Goal: Task Accomplishment & Management: Use online tool/utility

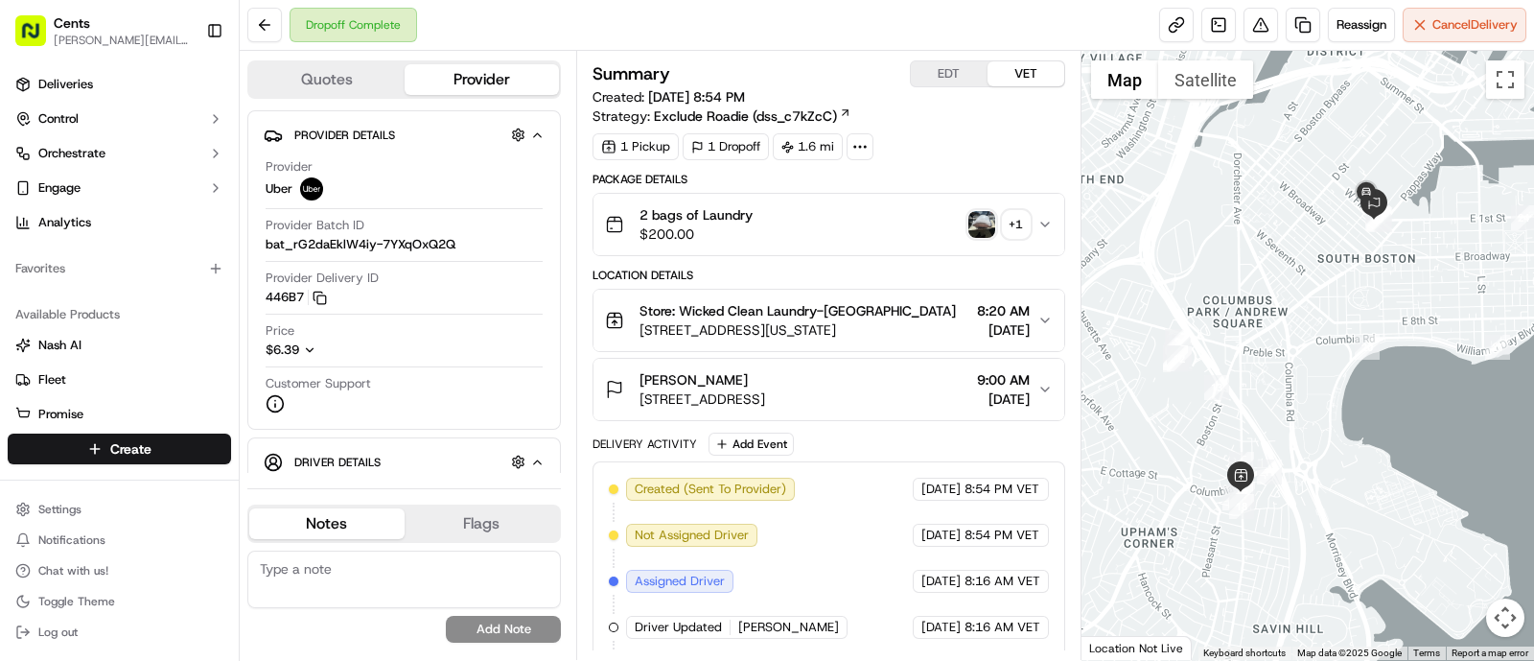
click at [970, 222] on img "button" at bounding box center [981, 224] width 27 height 27
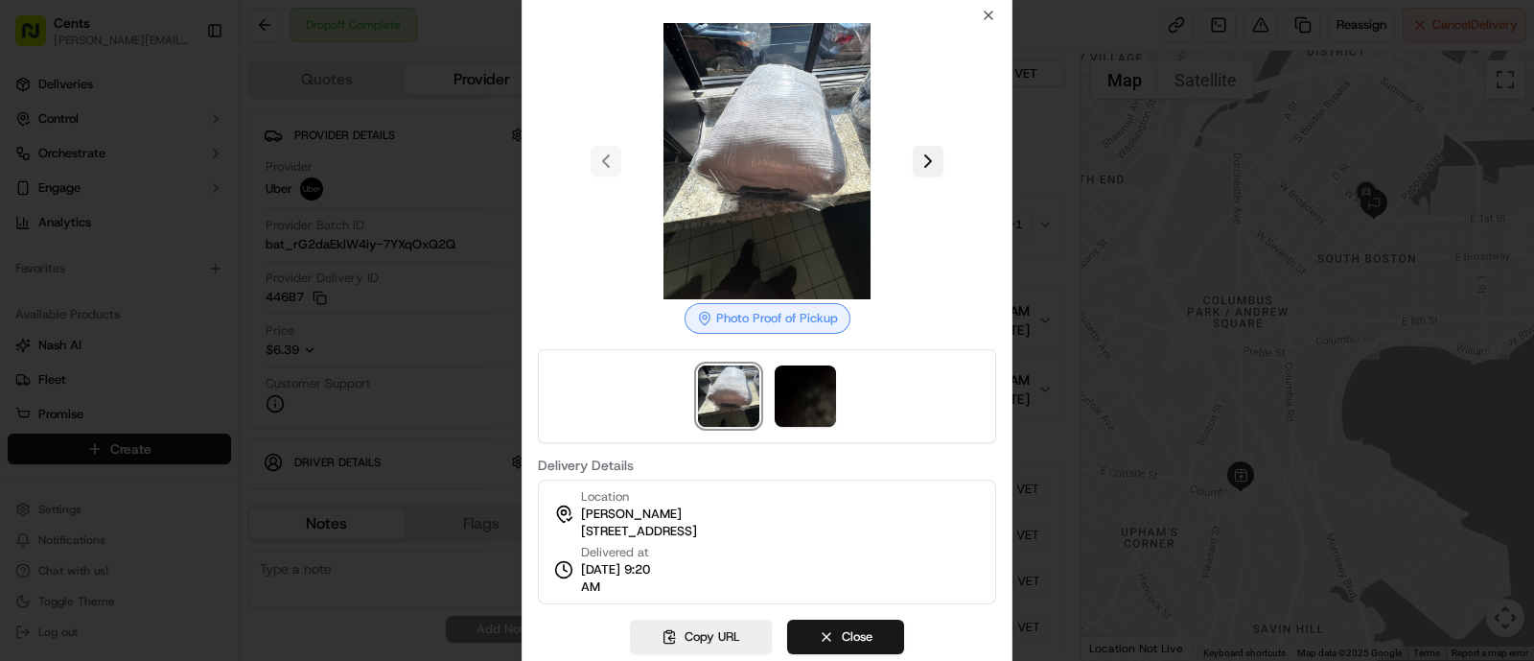
click at [923, 160] on button at bounding box center [928, 161] width 31 height 31
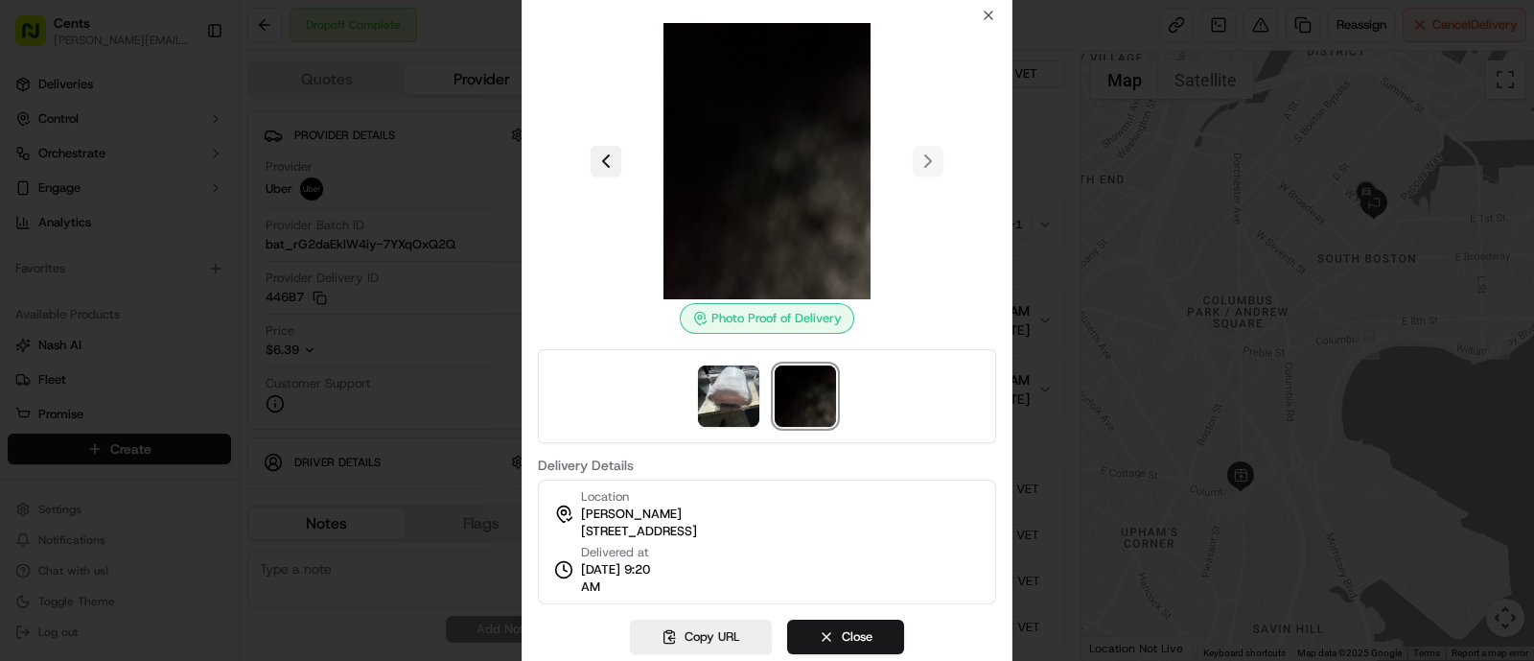
click at [605, 157] on button at bounding box center [606, 161] width 31 height 31
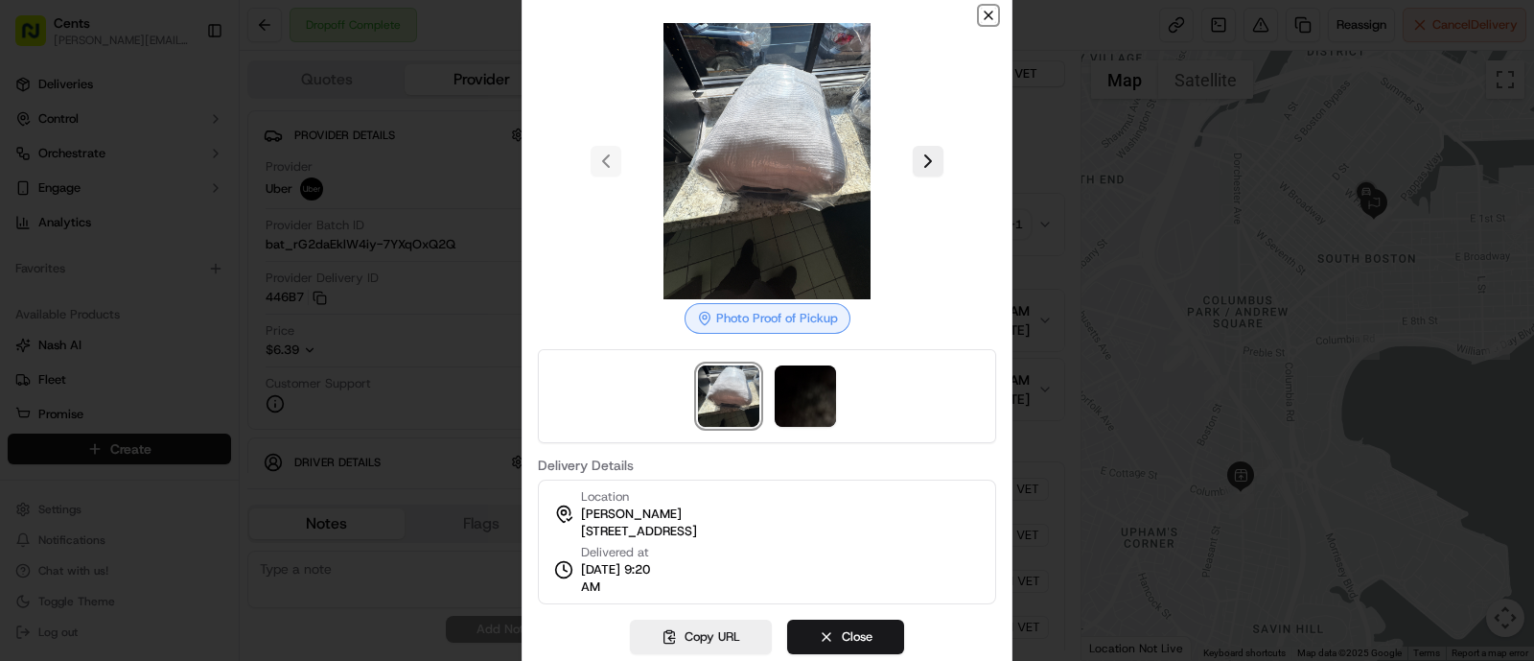
click at [989, 17] on icon "button" at bounding box center [988, 15] width 15 height 15
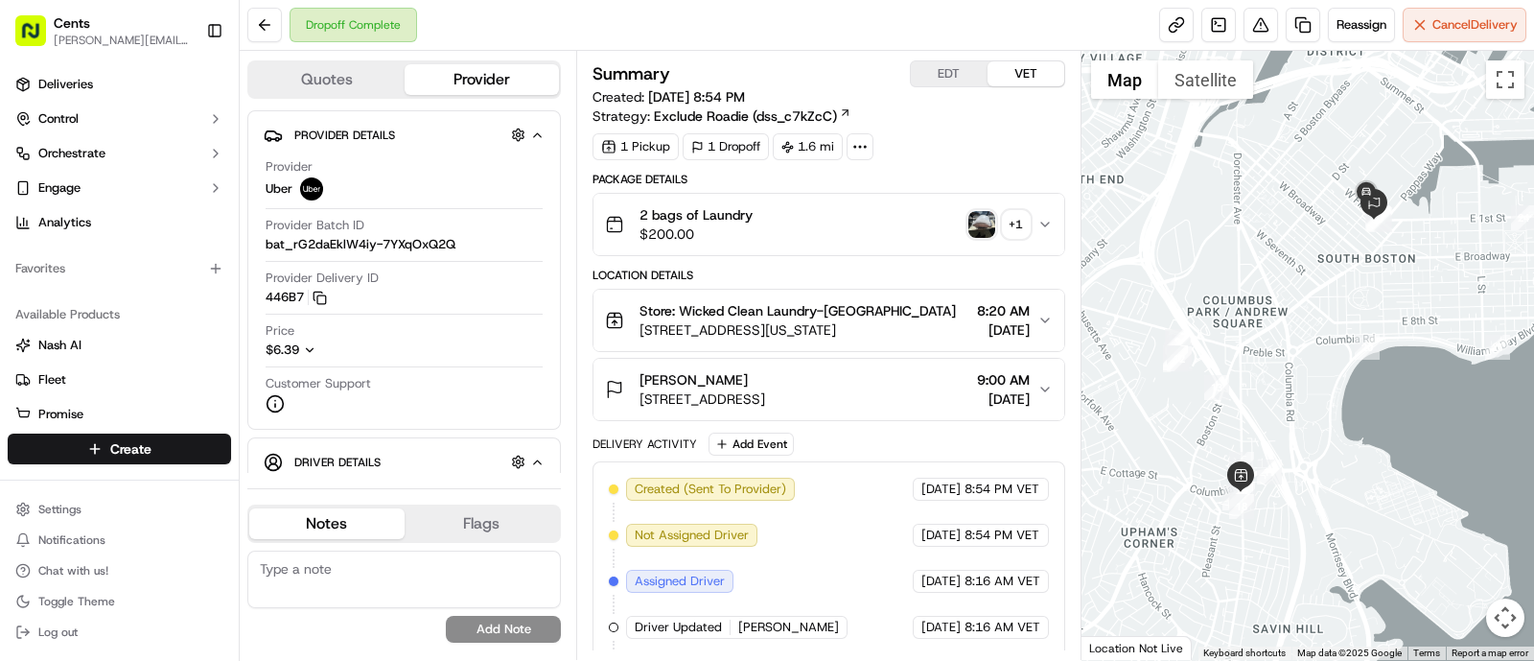
scroll to position [274, 0]
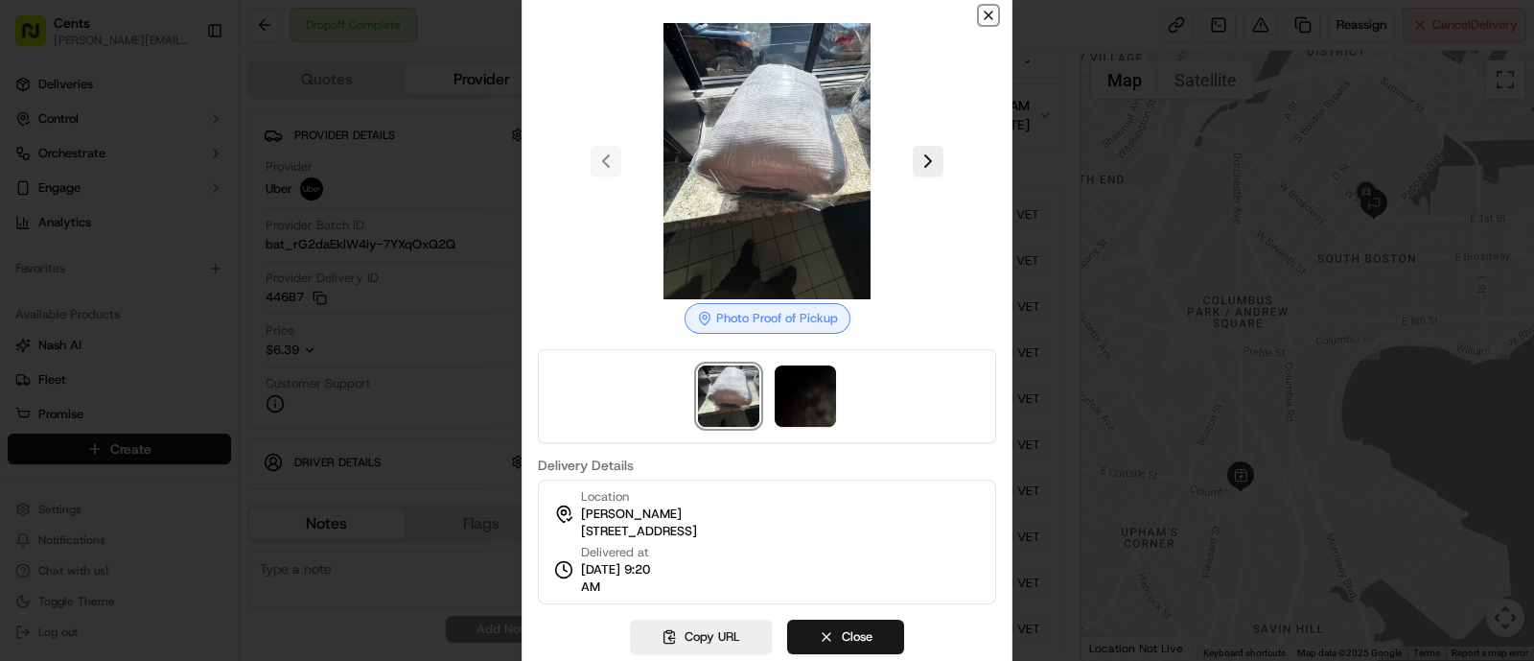
click at [989, 15] on icon "button" at bounding box center [988, 15] width 15 height 15
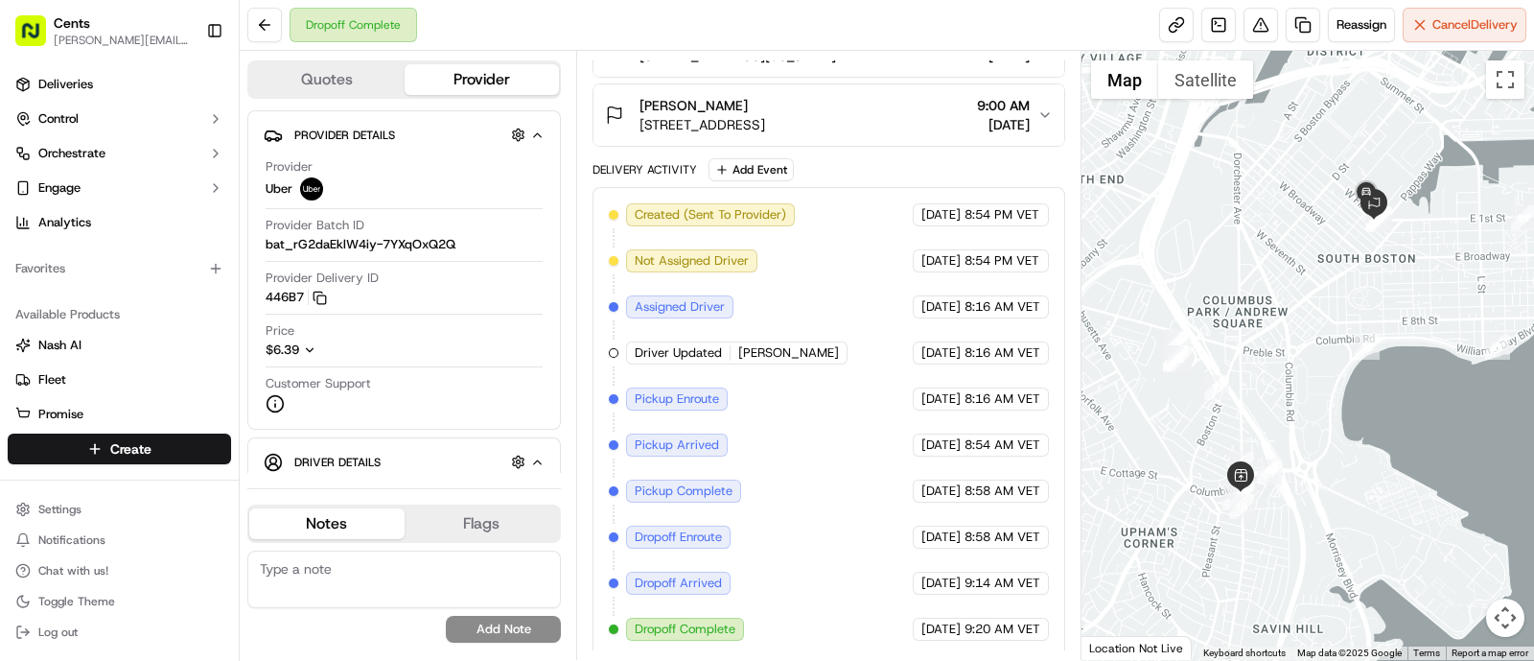
scroll to position [0, 0]
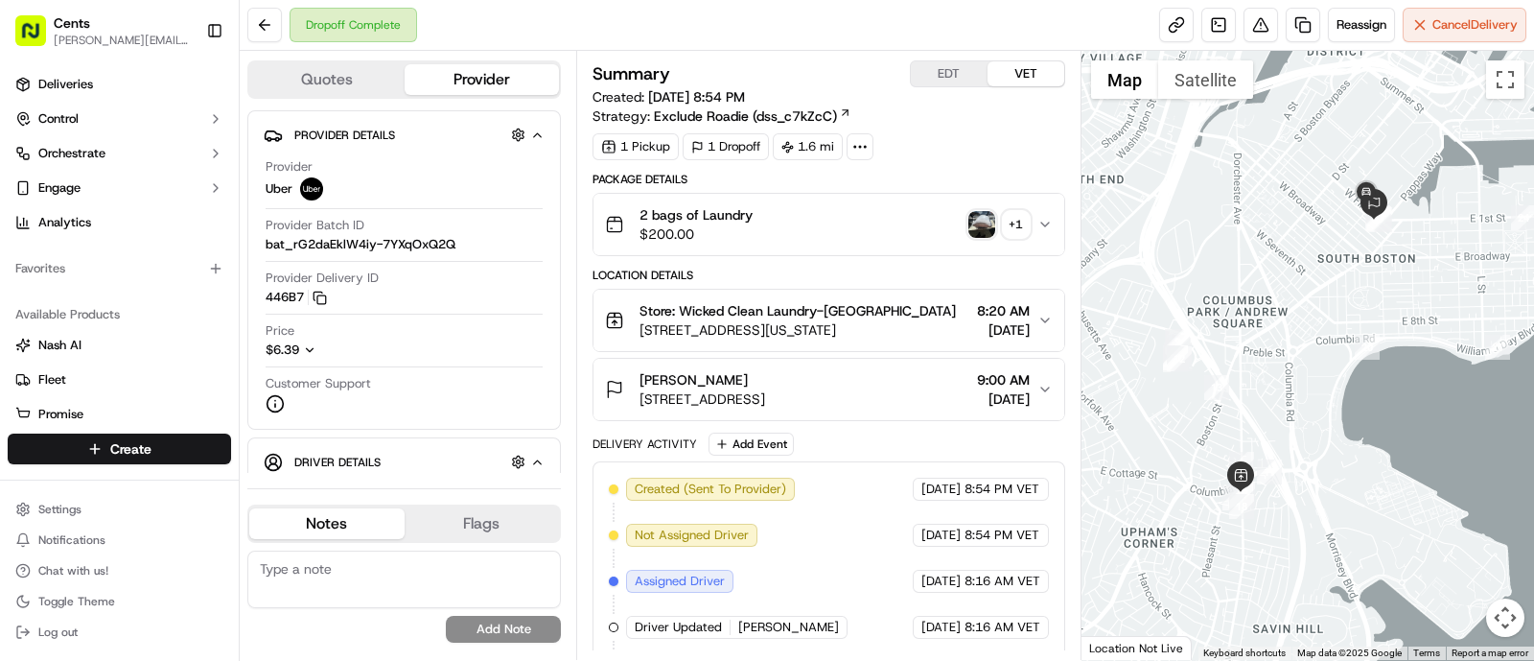
click at [859, 338] on span "[STREET_ADDRESS][US_STATE]" at bounding box center [798, 329] width 316 height 19
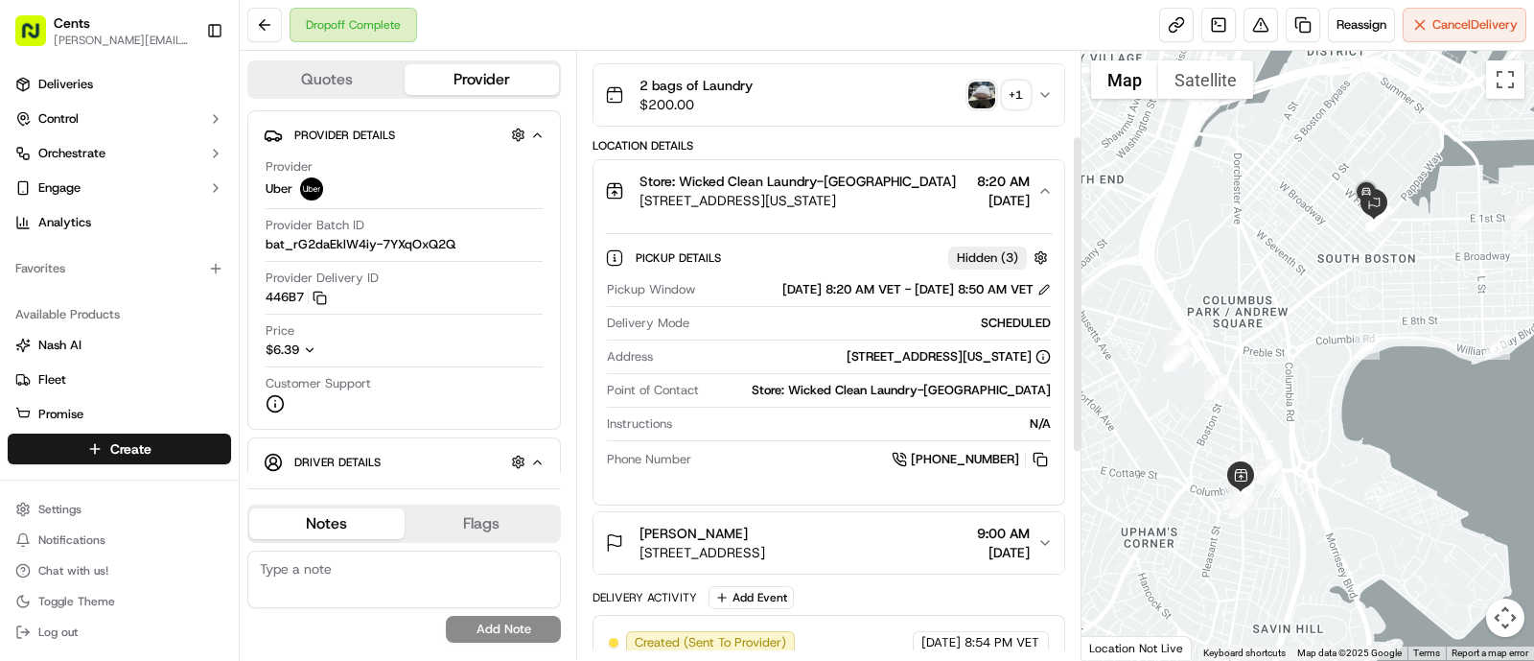
scroll to position [177, 0]
